Goal: Transaction & Acquisition: Purchase product/service

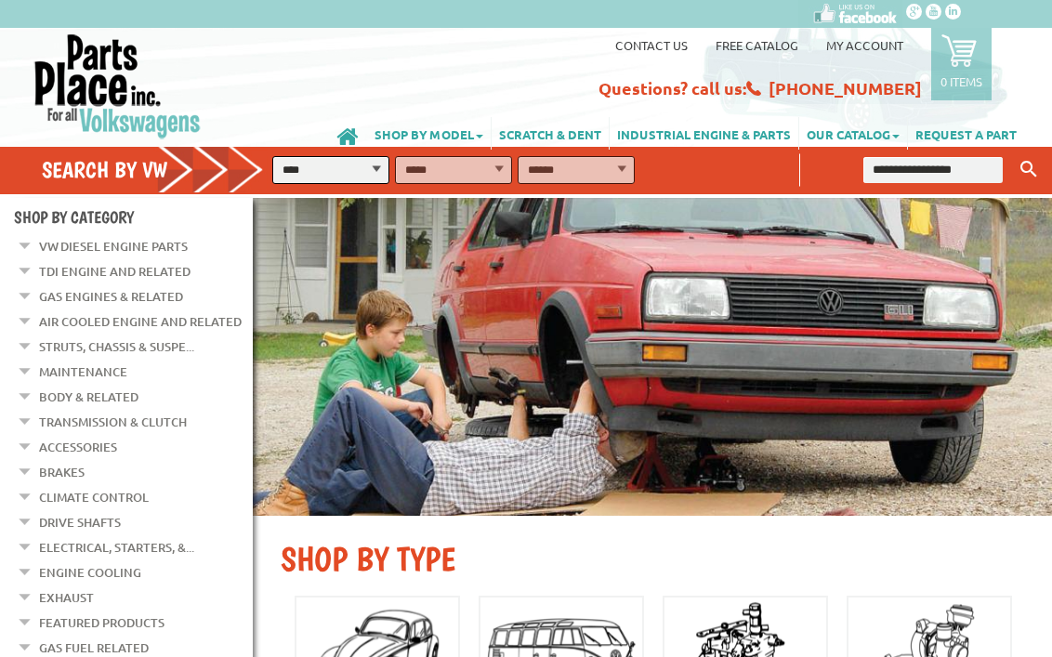
click at [960, 170] on input "text" at bounding box center [932, 170] width 139 height 26
type input "****"
click at [1014, 154] on button "Keyword Search" at bounding box center [1028, 169] width 28 height 31
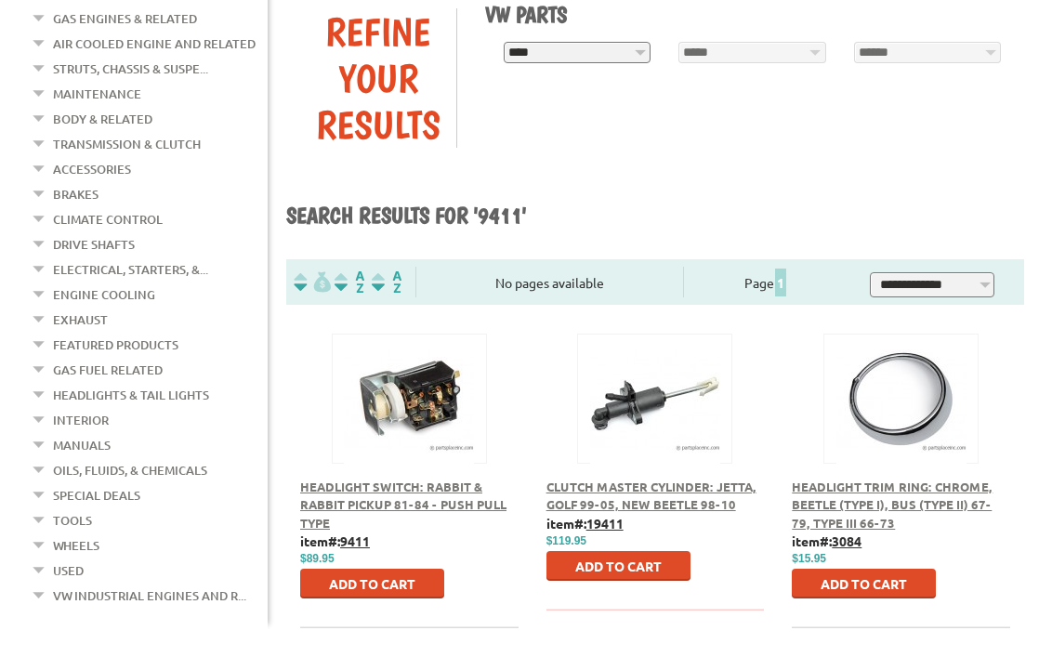
scroll to position [299, 0]
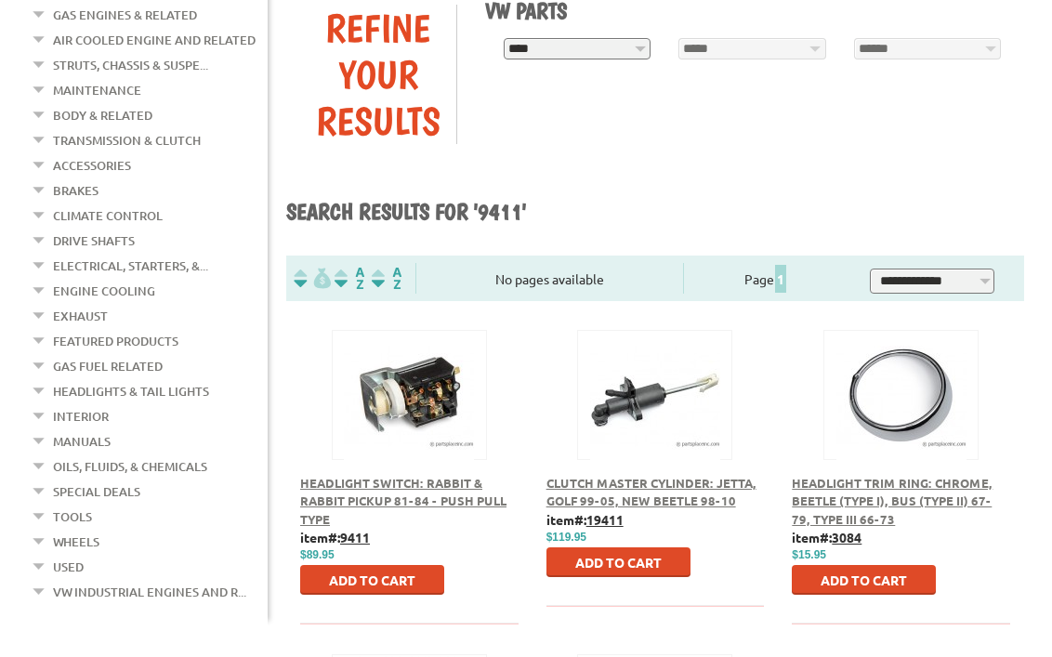
click at [411, 486] on span "Headlight Switch: Rabbit & Rabbit Pickup 81-84 - Push Pull Type" at bounding box center [403, 501] width 206 height 52
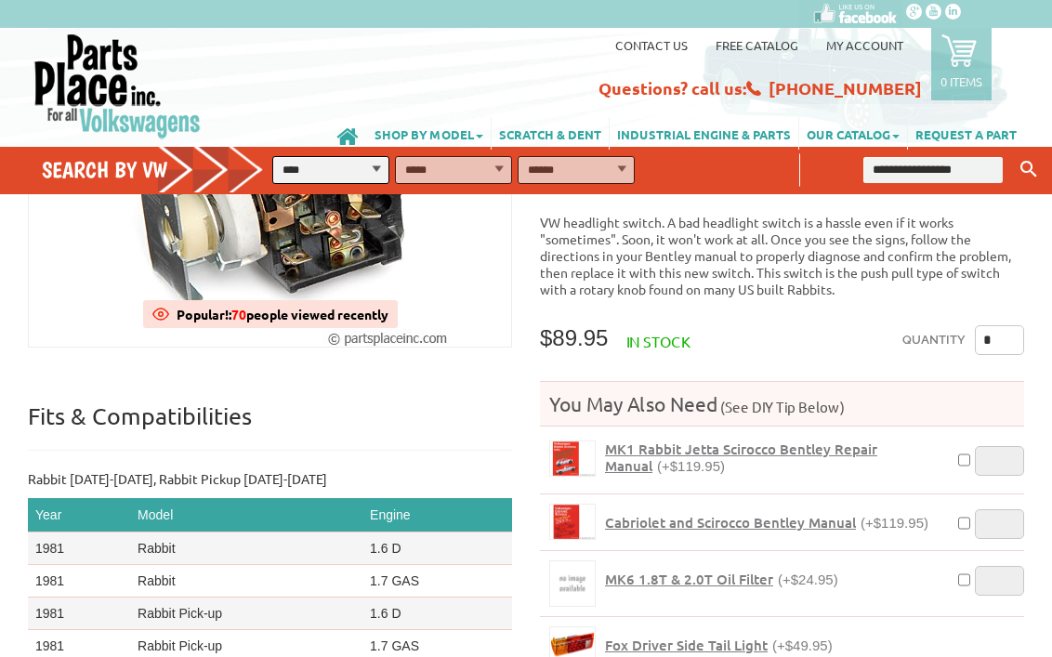
scroll to position [167, 0]
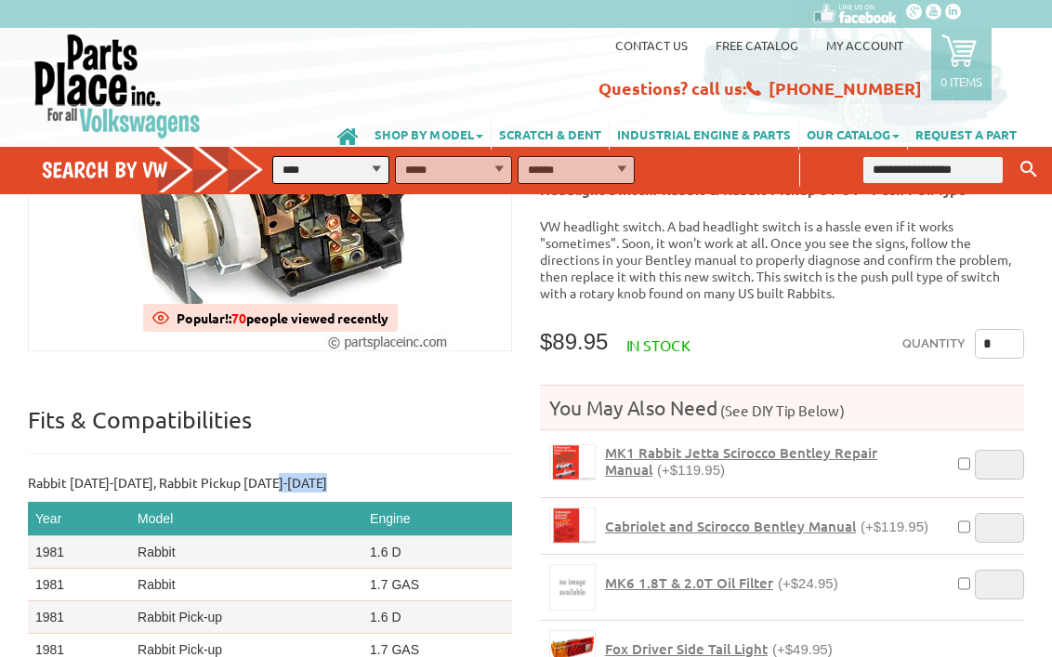
drag, startPoint x: 302, startPoint y: 486, endPoint x: 85, endPoint y: 490, distance: 216.5
click at [38, 548] on td "1981" at bounding box center [79, 552] width 102 height 33
click at [100, 473] on p "Rabbit [DATE]-[DATE], Rabbit Pickup [DATE]-[DATE]" at bounding box center [270, 483] width 484 height 20
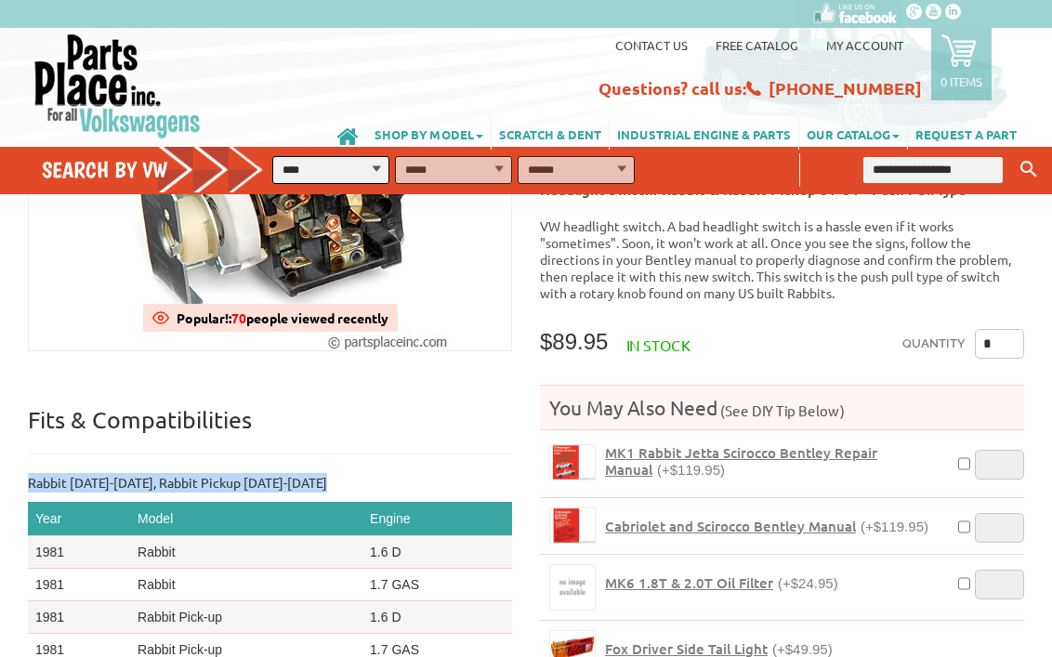
click at [100, 473] on p "Rabbit [DATE]-[DATE], Rabbit Pickup [DATE]-[DATE]" at bounding box center [270, 483] width 484 height 20
copy div "Rabbit [DATE]-[DATE], Rabbit Pickup [DATE]-[DATE]"
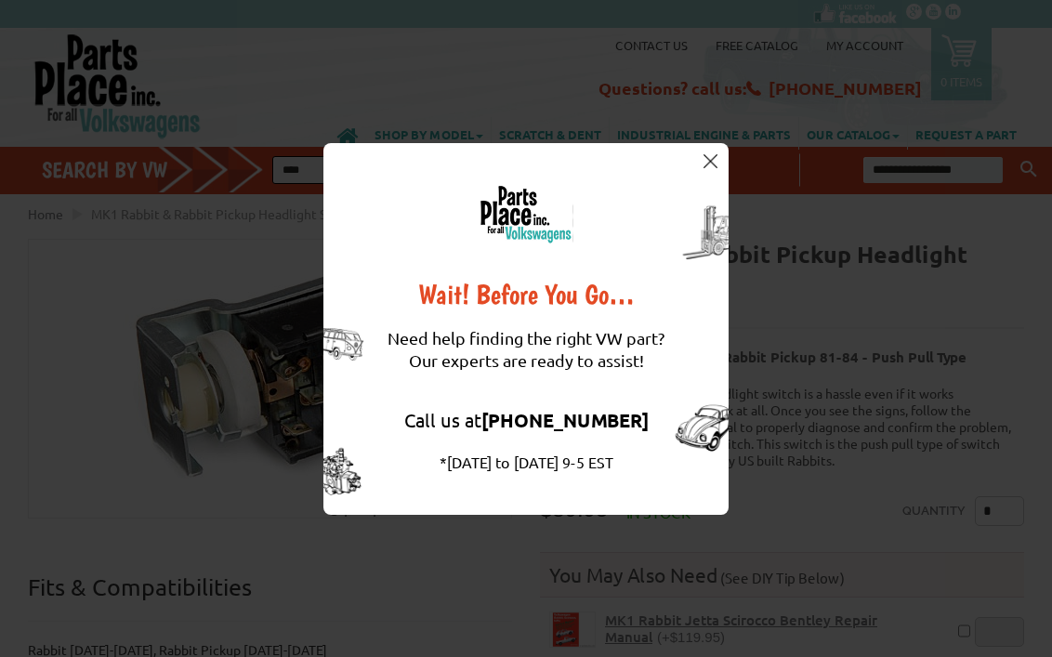
click at [700, 163] on button at bounding box center [709, 161] width 19 height 19
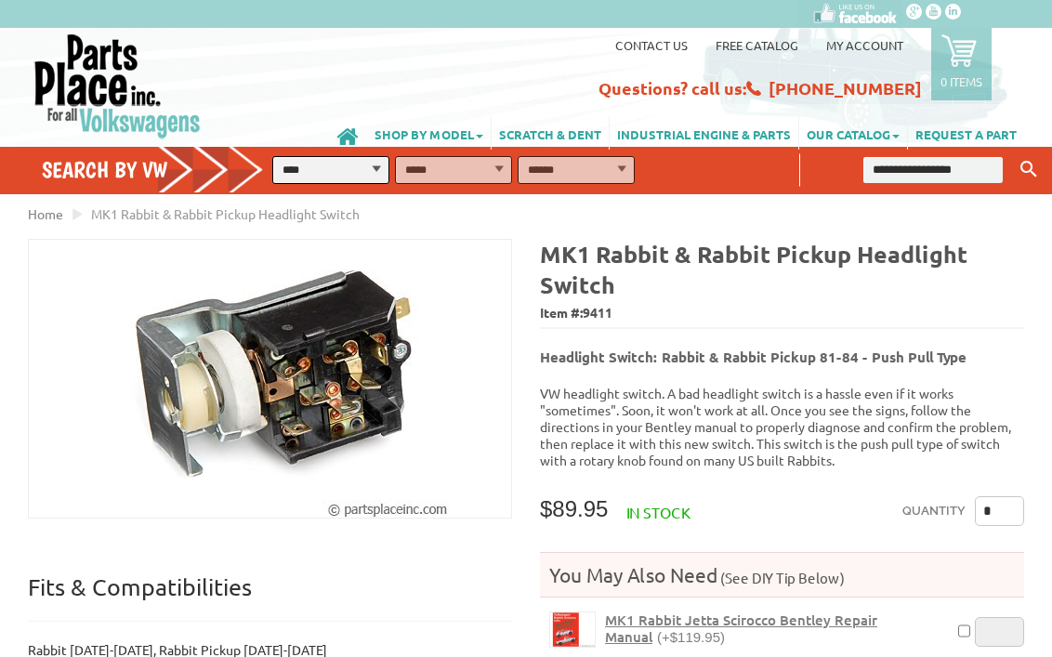
click at [147, 411] on img at bounding box center [270, 379] width 357 height 278
